Goal: Book appointment/travel/reservation

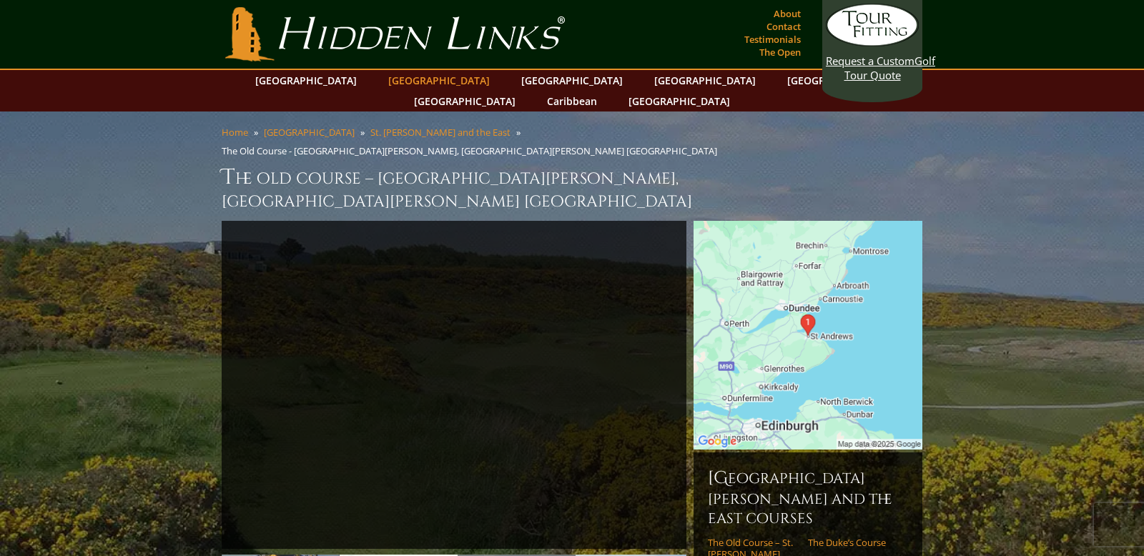
click at [418, 79] on link "[GEOGRAPHIC_DATA]" at bounding box center [439, 80] width 116 height 21
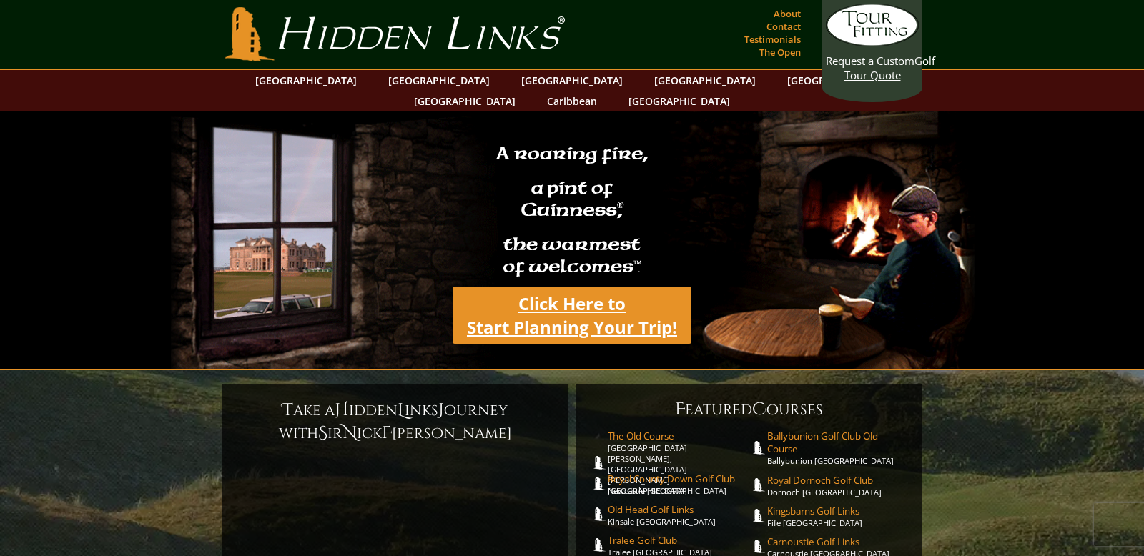
click at [618, 313] on link "Click Here to Start Planning Your Trip!" at bounding box center [572, 315] width 239 height 57
